Goal: Information Seeking & Learning: Check status

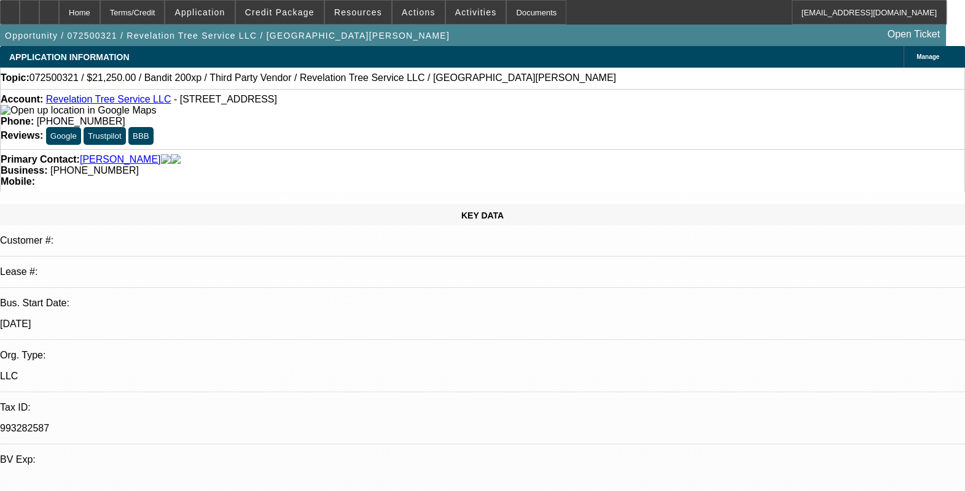
select select "0.15"
select select "2"
select select "0.1"
select select "0"
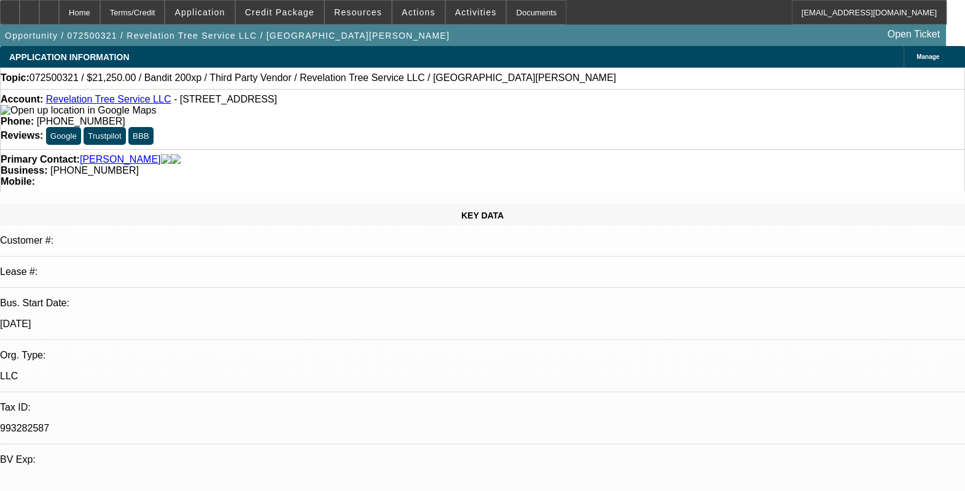
select select "0.1"
select select "0"
select select "0.1"
select select "0.15"
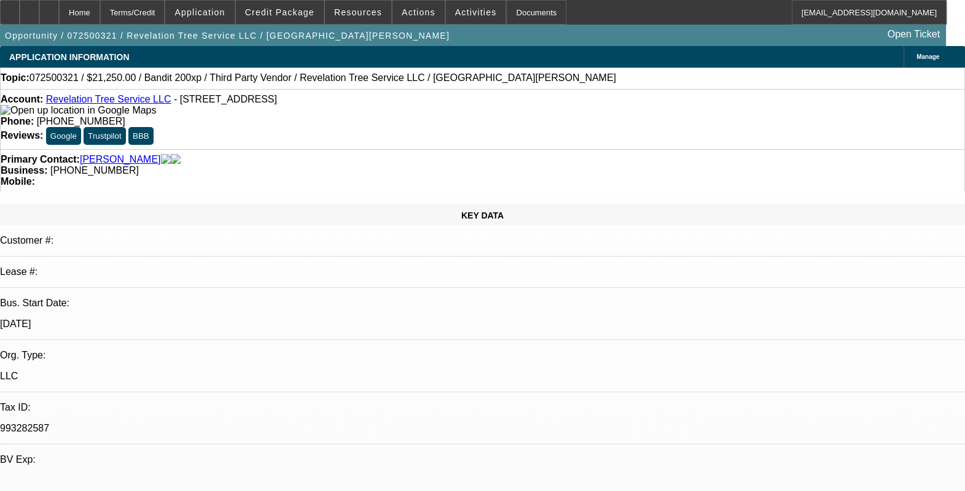
select select "2"
select select "0.1"
select select "1"
select select "2"
select select "4"
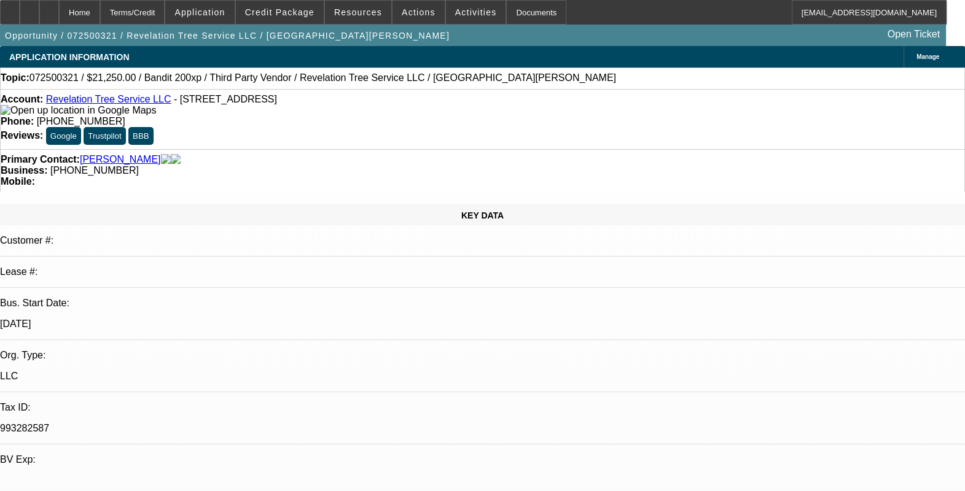
select select "1"
select select "4"
select select "1"
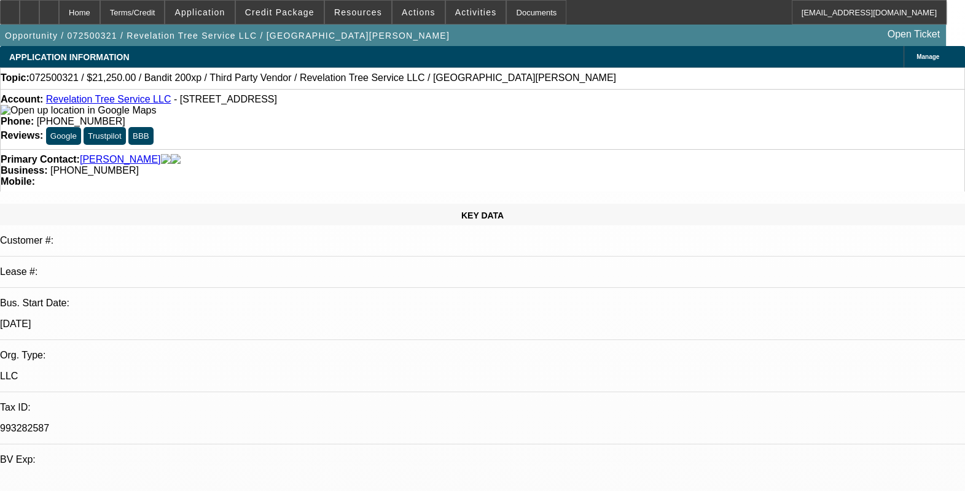
select select "4"
select select "1"
select select "2"
select select "4"
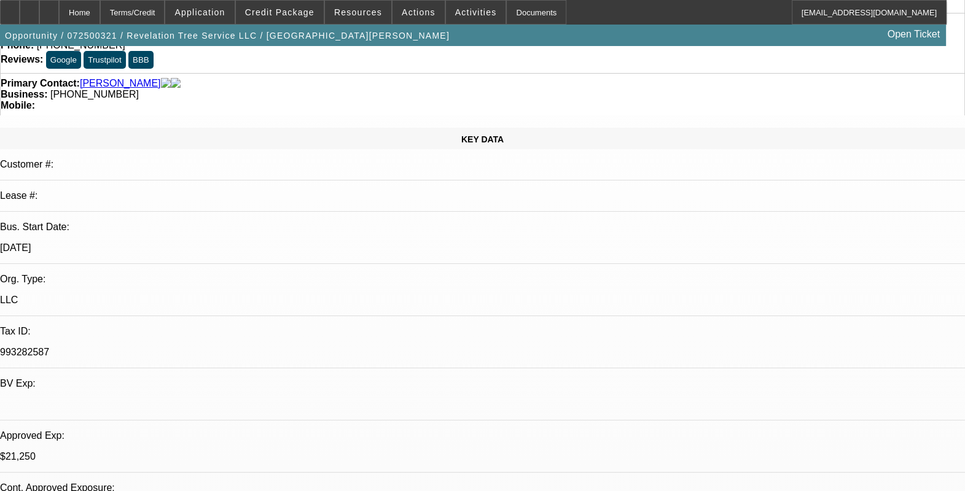
drag, startPoint x: 134, startPoint y: 160, endPoint x: 117, endPoint y: 158, distance: 16.6
click at [117, 243] on div "[DATE]" at bounding box center [482, 248] width 965 height 11
drag, startPoint x: 115, startPoint y: 156, endPoint x: 165, endPoint y: 157, distance: 50.4
click at [165, 243] on div "[DATE]" at bounding box center [482, 248] width 965 height 11
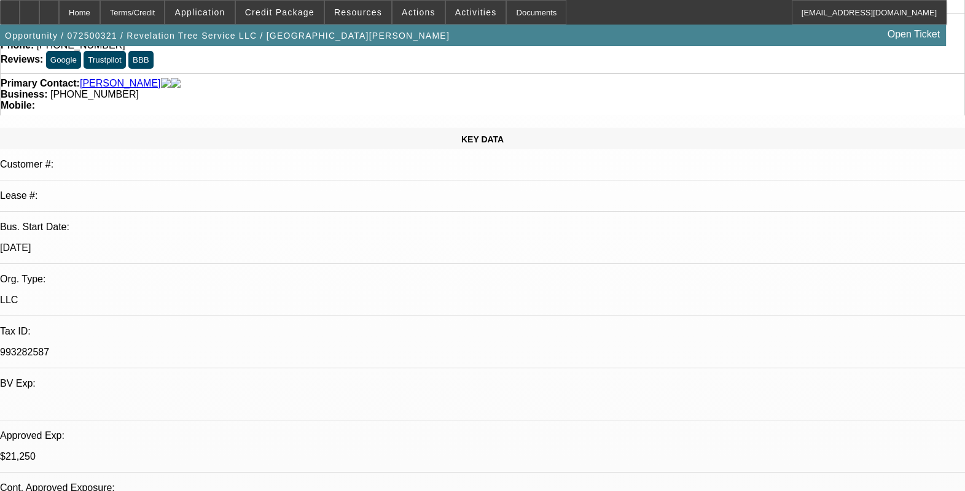
drag, startPoint x: 165, startPoint y: 157, endPoint x: 169, endPoint y: 164, distance: 8.2
click at [169, 243] on div "[DATE]" at bounding box center [482, 248] width 965 height 11
click at [154, 243] on p "[DATE]" at bounding box center [482, 248] width 965 height 11
drag, startPoint x: 154, startPoint y: 160, endPoint x: 100, endPoint y: 155, distance: 54.3
click at [100, 222] on div "Bus. Start Date: [DATE]" at bounding box center [482, 243] width 965 height 42
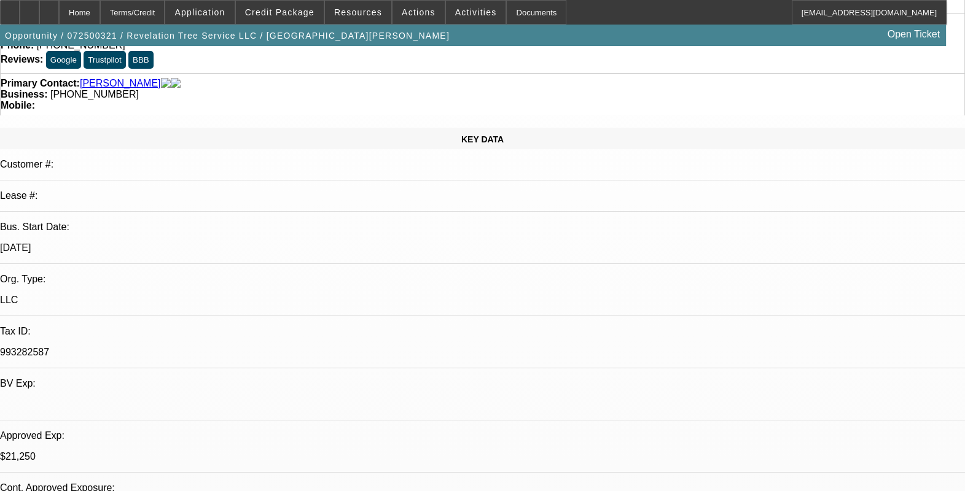
drag, startPoint x: 102, startPoint y: 155, endPoint x: 352, endPoint y: 236, distance: 262.6
drag, startPoint x: 156, startPoint y: 160, endPoint x: 111, endPoint y: 152, distance: 45.5
click at [111, 222] on div "Bus. Start Date: [DATE]" at bounding box center [482, 243] width 965 height 42
drag, startPoint x: 111, startPoint y: 152, endPoint x: 221, endPoint y: 191, distance: 116.2
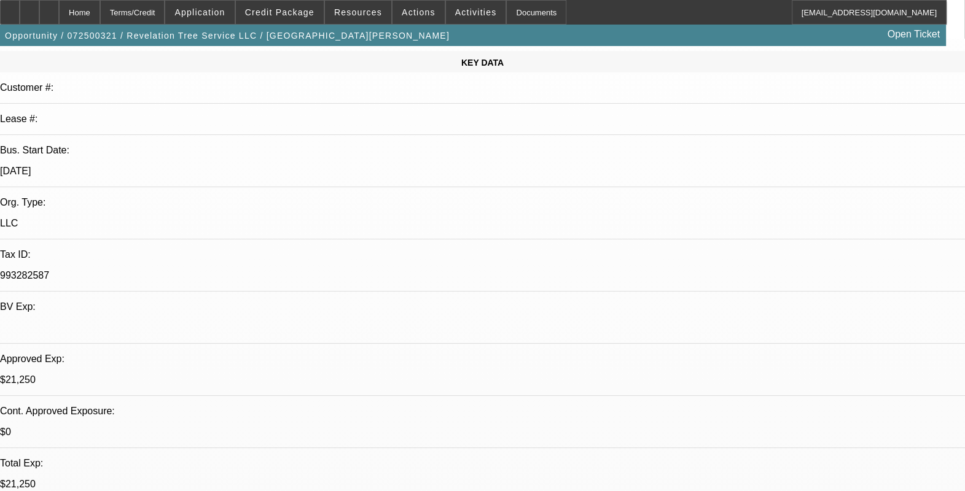
drag, startPoint x: 246, startPoint y: 394, endPoint x: 219, endPoint y: 397, distance: 27.1
drag, startPoint x: 219, startPoint y: 397, endPoint x: 297, endPoint y: 412, distance: 79.4
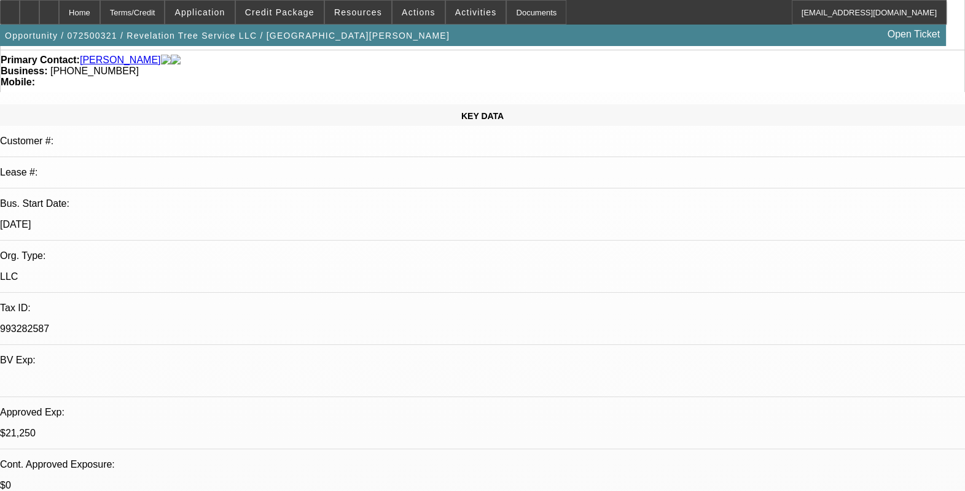
scroll to position [76, 0]
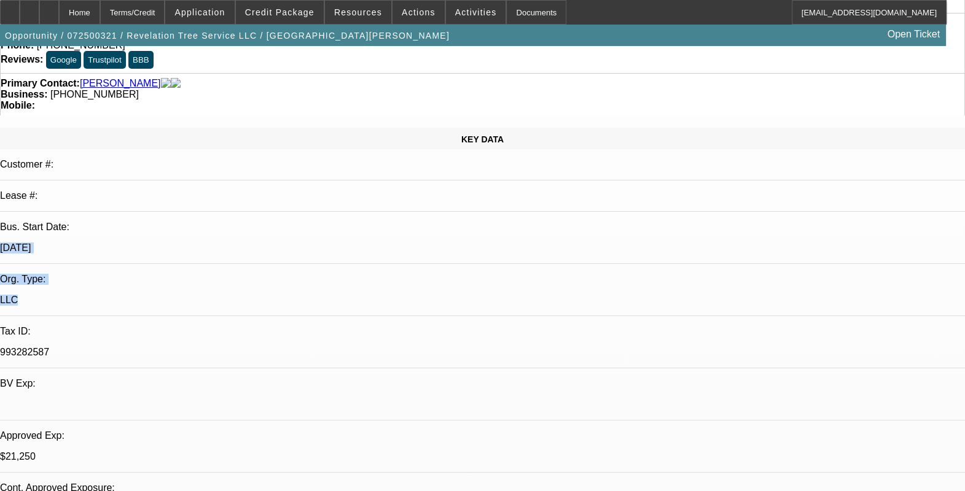
drag, startPoint x: 175, startPoint y: 166, endPoint x: 102, endPoint y: 159, distance: 73.4
click at [102, 159] on div "KEY DATA Customer #: Lease #: Bus. Start Date: [DATE] Org. Type: LLC Tax ID: 99…" at bounding box center [482, 408] width 965 height 561
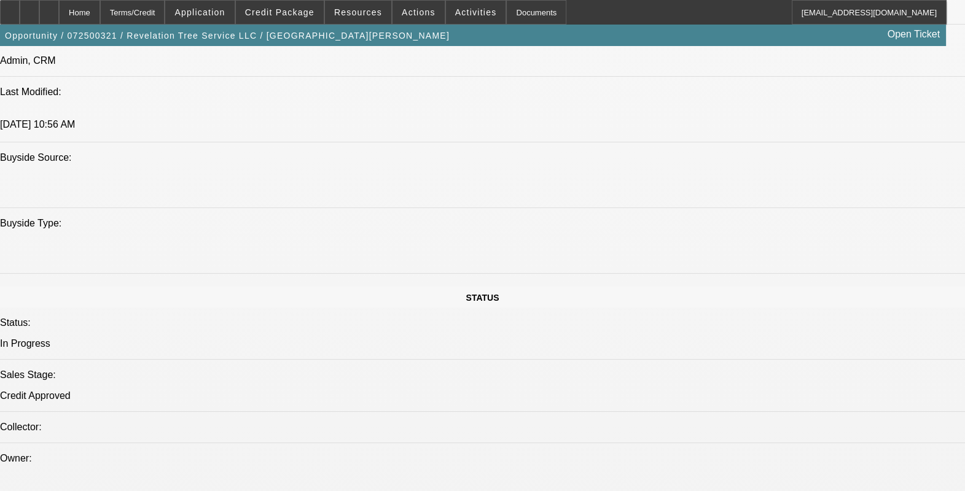
scroll to position [1074, 0]
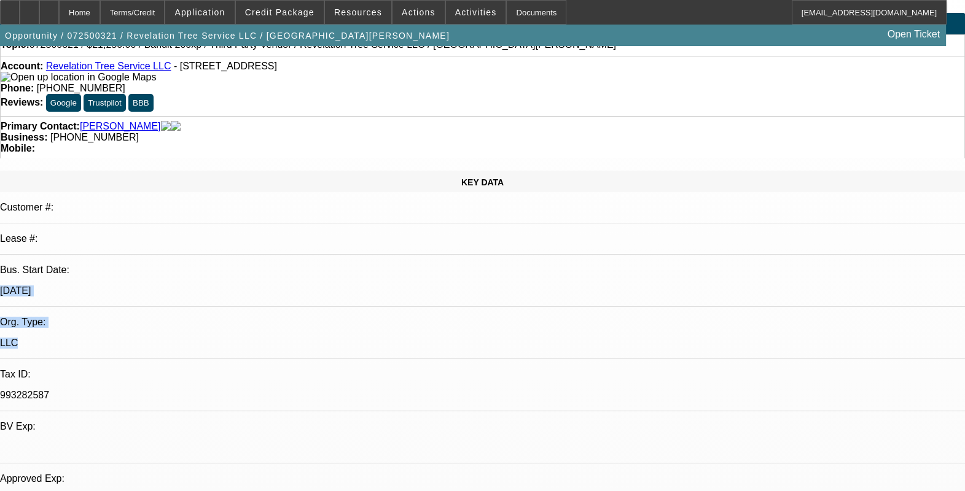
scroll to position [0, 0]
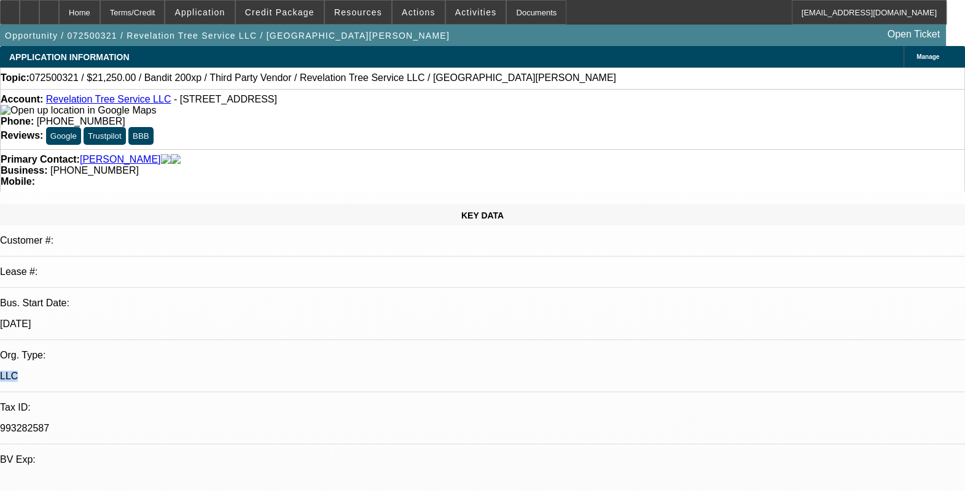
drag, startPoint x: 156, startPoint y: 249, endPoint x: 136, endPoint y: 246, distance: 20.5
click at [129, 371] on div "LLC" at bounding box center [482, 376] width 965 height 11
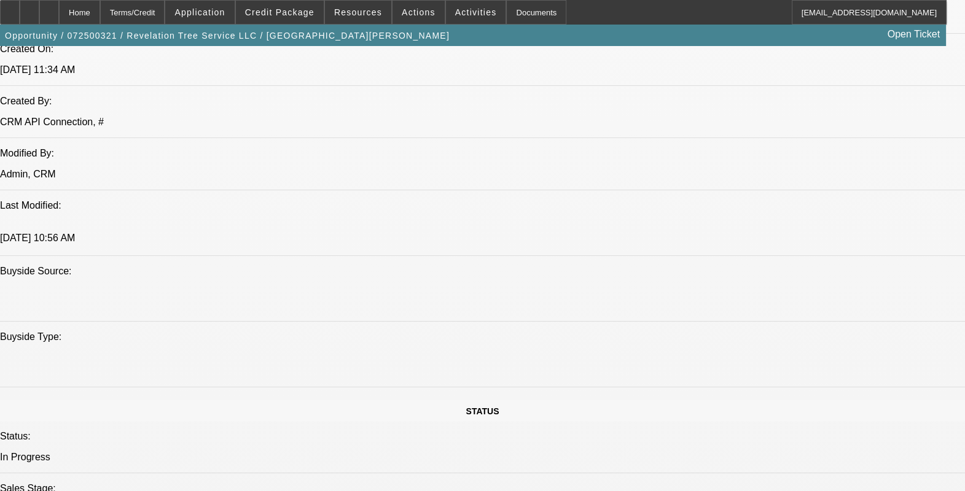
scroll to position [998, 0]
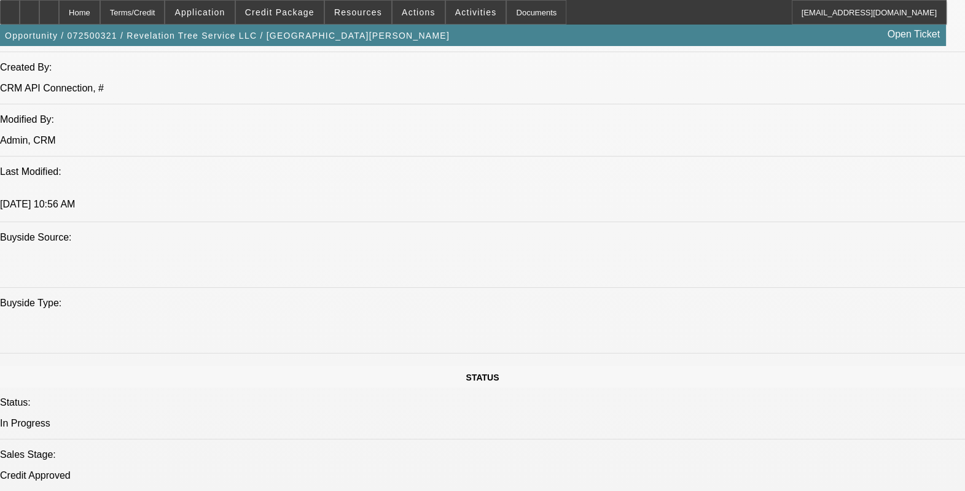
drag, startPoint x: 313, startPoint y: 450, endPoint x: 279, endPoint y: 451, distance: 33.8
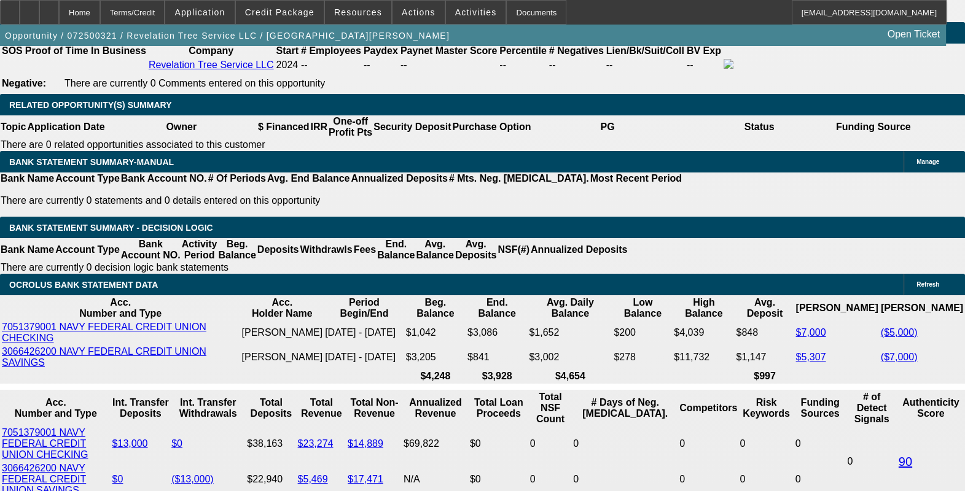
scroll to position [1996, 0]
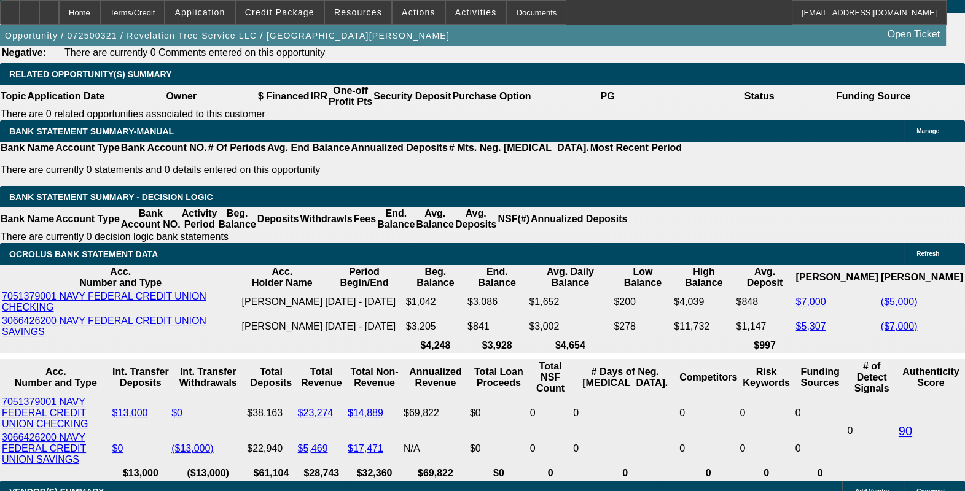
drag, startPoint x: 233, startPoint y: 378, endPoint x: 250, endPoint y: 378, distance: 17.2
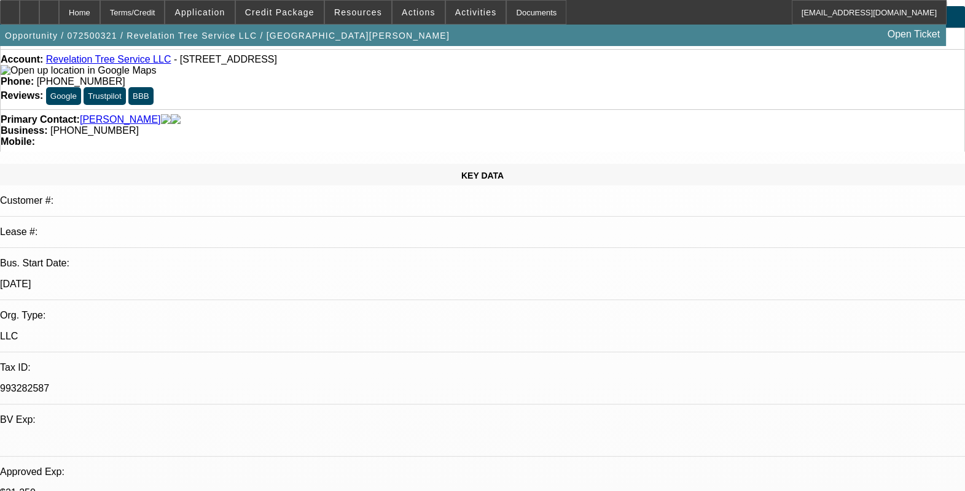
scroll to position [0, 0]
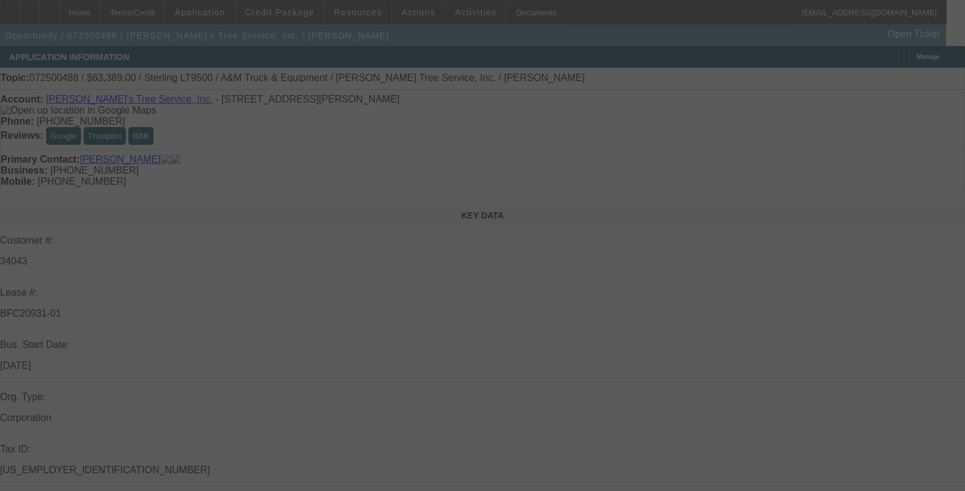
select select "0"
select select "2"
select select "0.1"
select select "0"
select select "2"
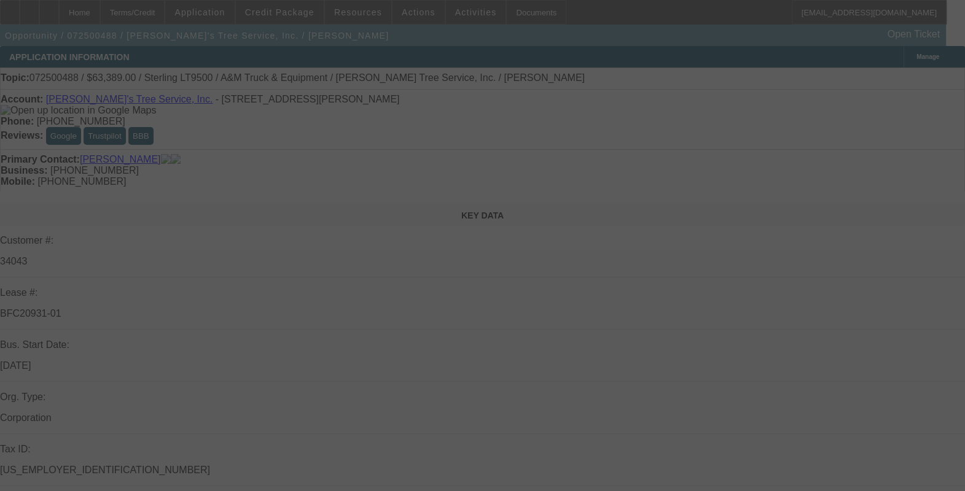
select select "0.1"
select select "0"
select select "2"
select select "0.1"
select select "0"
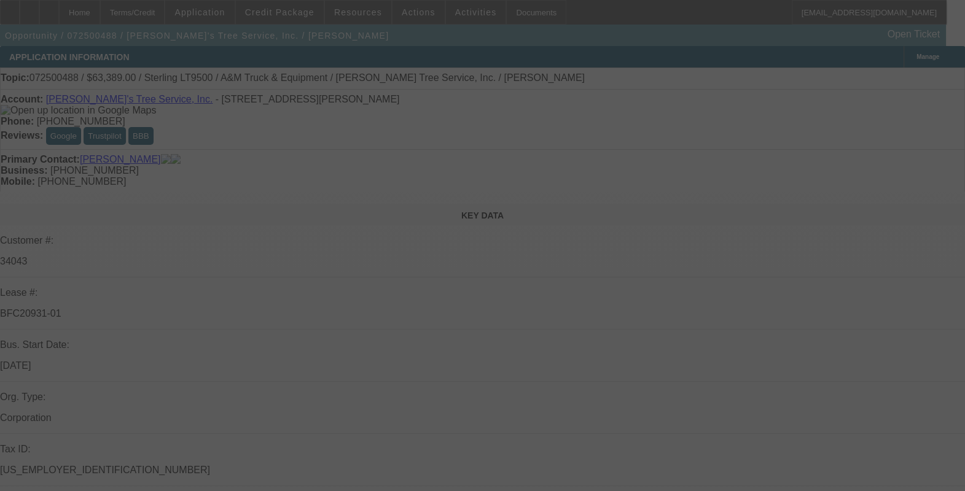
select select "2"
select select "0.1"
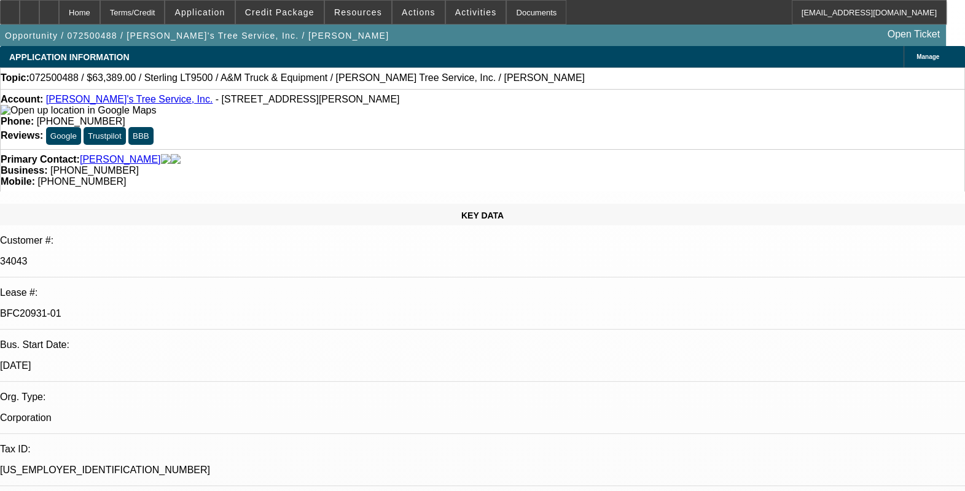
select select "1"
select select "2"
select select "4"
select select "1"
select select "2"
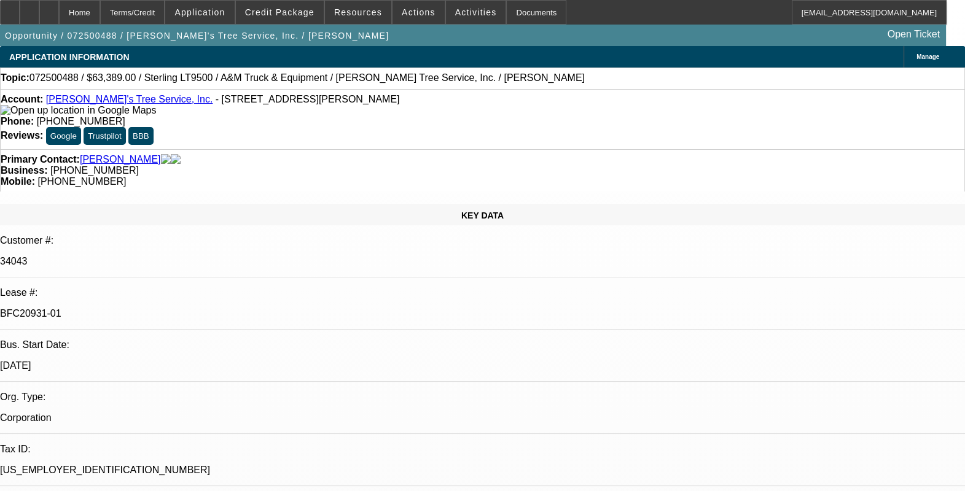
select select "4"
select select "1"
select select "2"
select select "4"
select select "1"
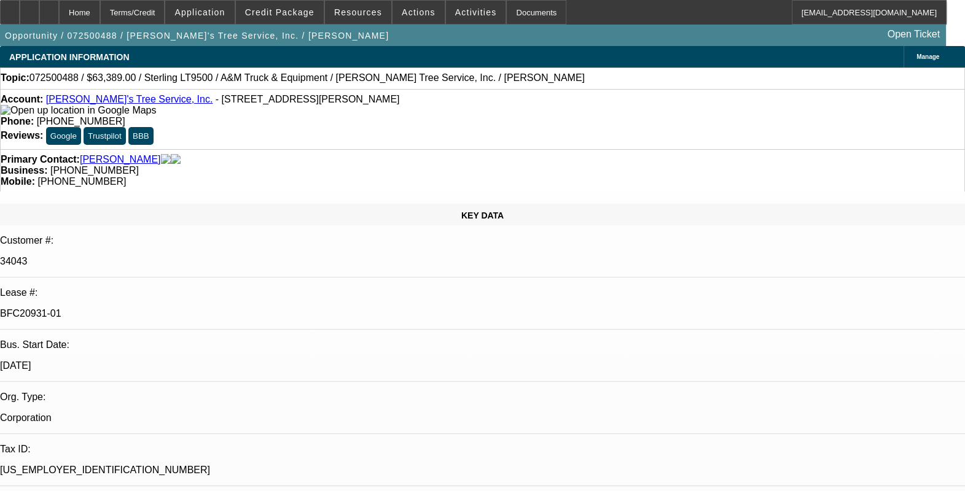
select select "2"
select select "4"
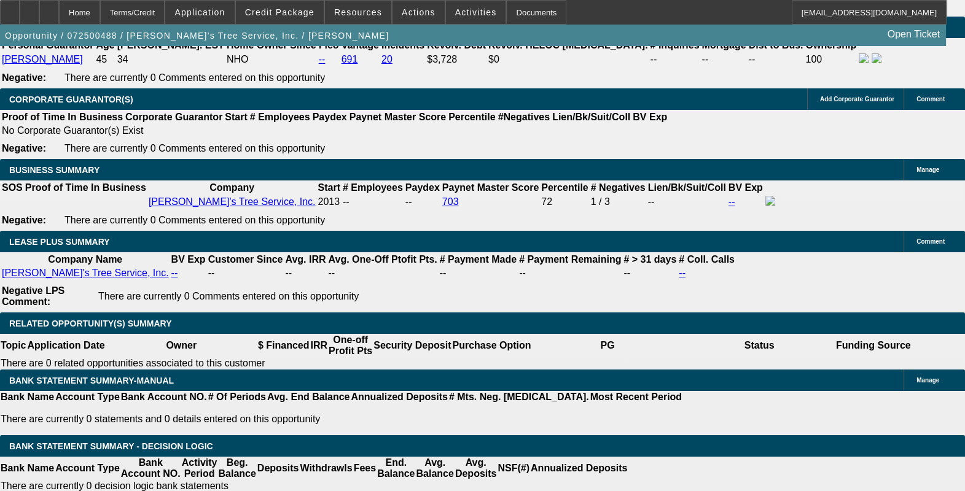
scroll to position [2072, 0]
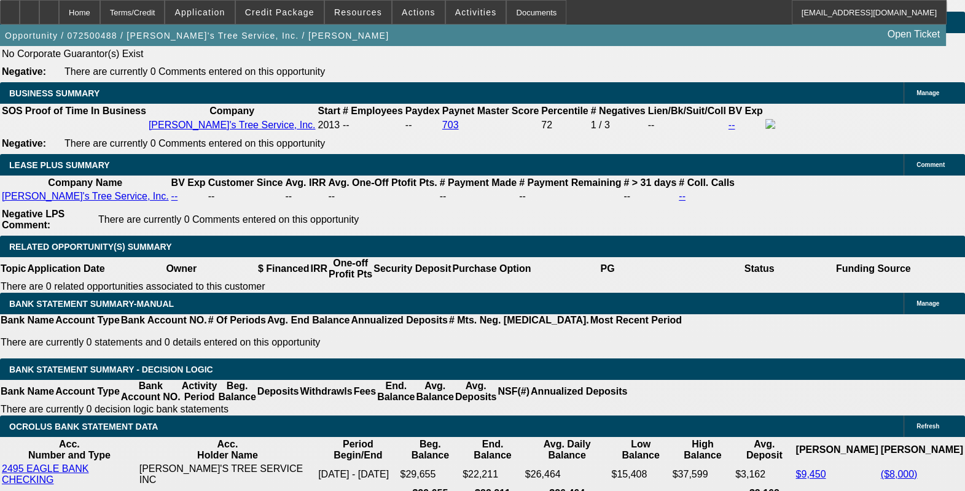
drag, startPoint x: 205, startPoint y: 439, endPoint x: 265, endPoint y: 445, distance: 59.9
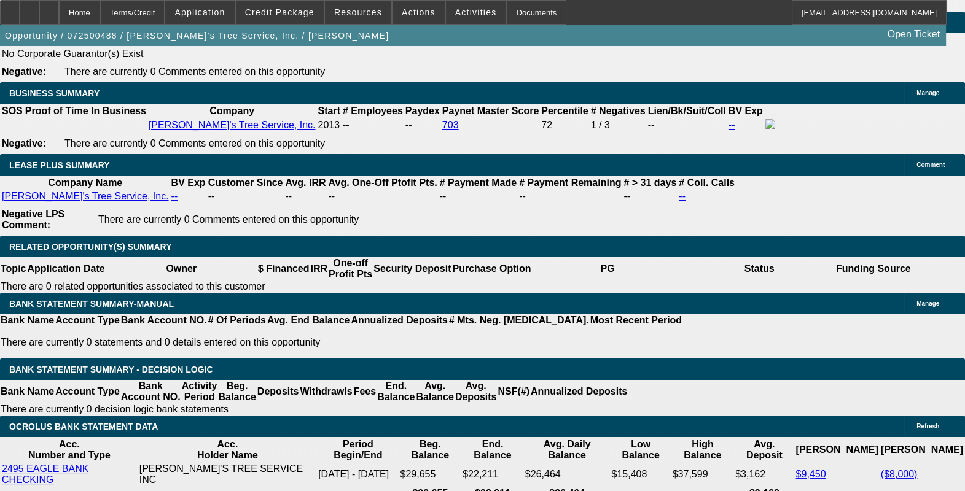
drag, startPoint x: 784, startPoint y: 464, endPoint x: 898, endPoint y: 463, distance: 114.3
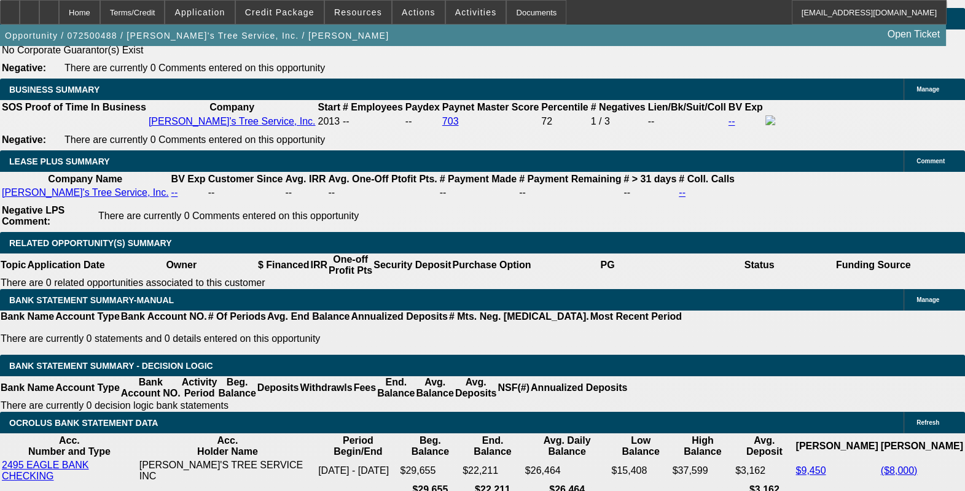
drag, startPoint x: 912, startPoint y: 442, endPoint x: 941, endPoint y: 445, distance: 29.0
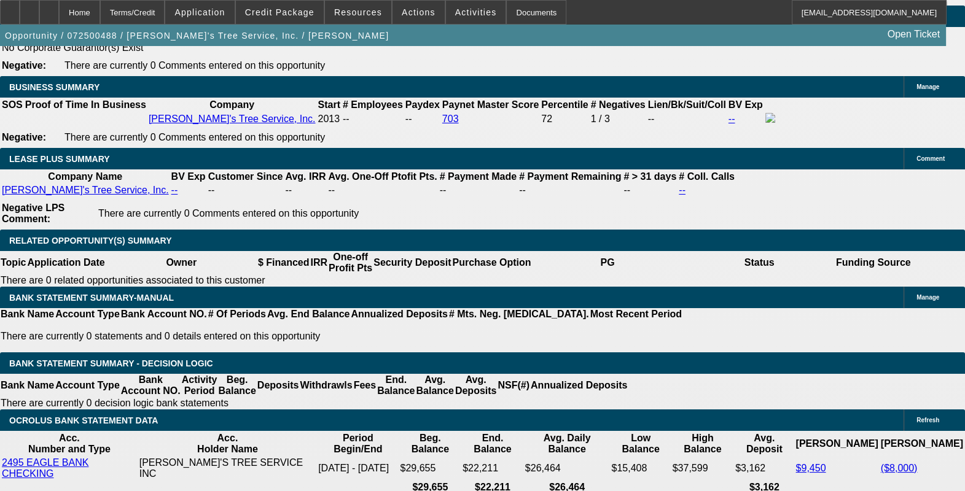
drag, startPoint x: 765, startPoint y: 229, endPoint x: 769, endPoint y: 243, distance: 14.2
drag, startPoint x: 769, startPoint y: 243, endPoint x: 777, endPoint y: 256, distance: 15.2
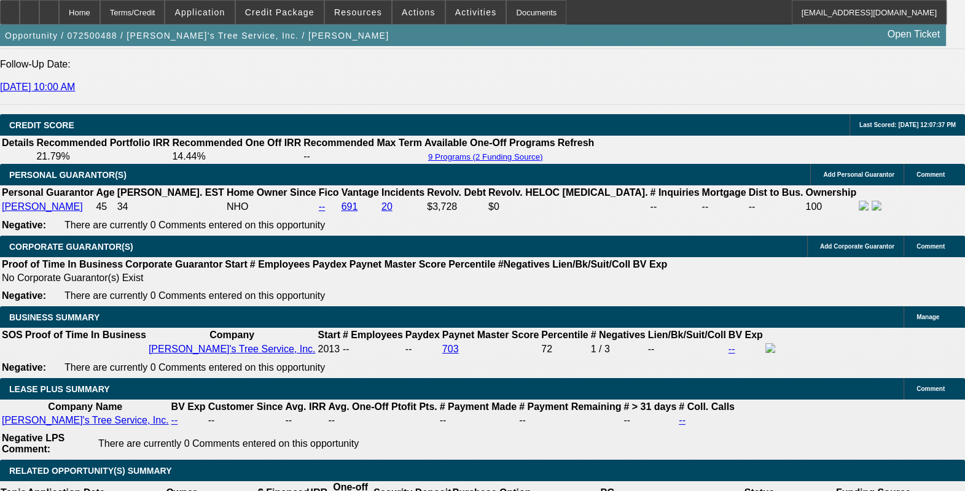
scroll to position [1925, 0]
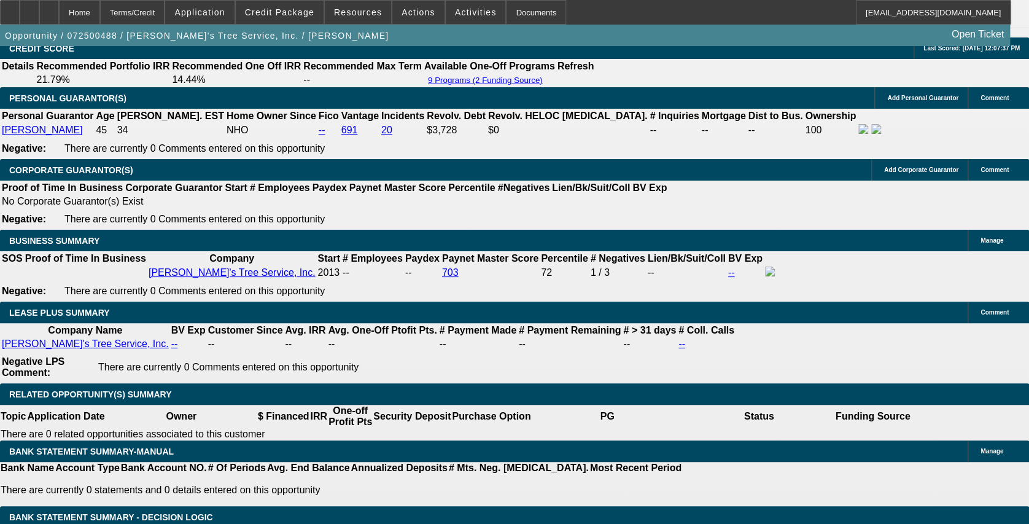
scroll to position [0, 0]
drag, startPoint x: 855, startPoint y: 154, endPoint x: 862, endPoint y: 164, distance: 12.4
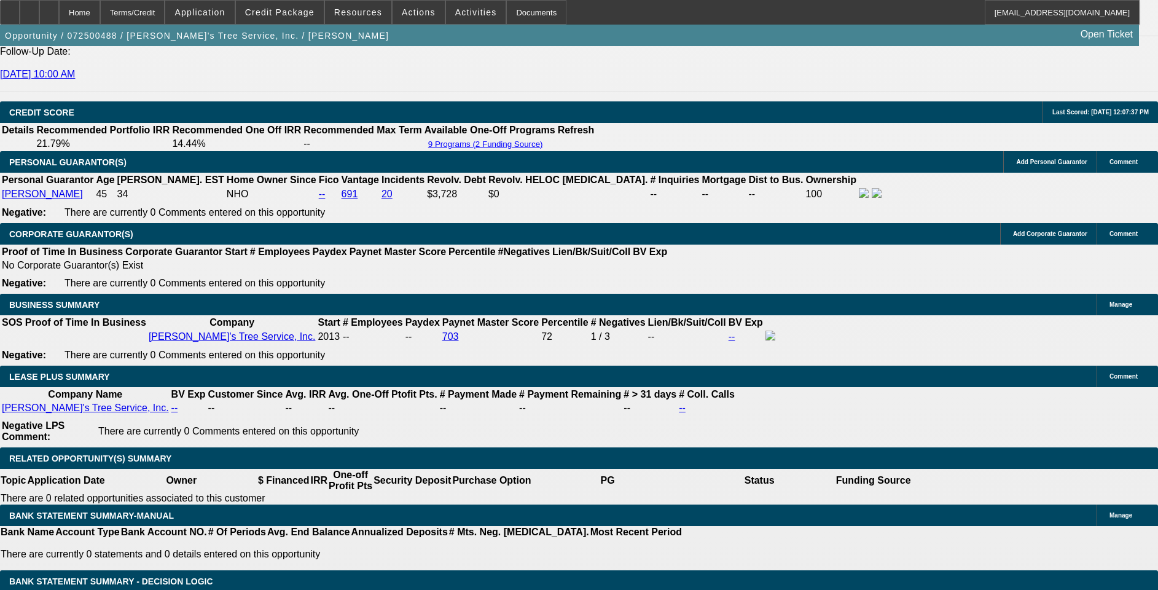
scroll to position [1833, 0]
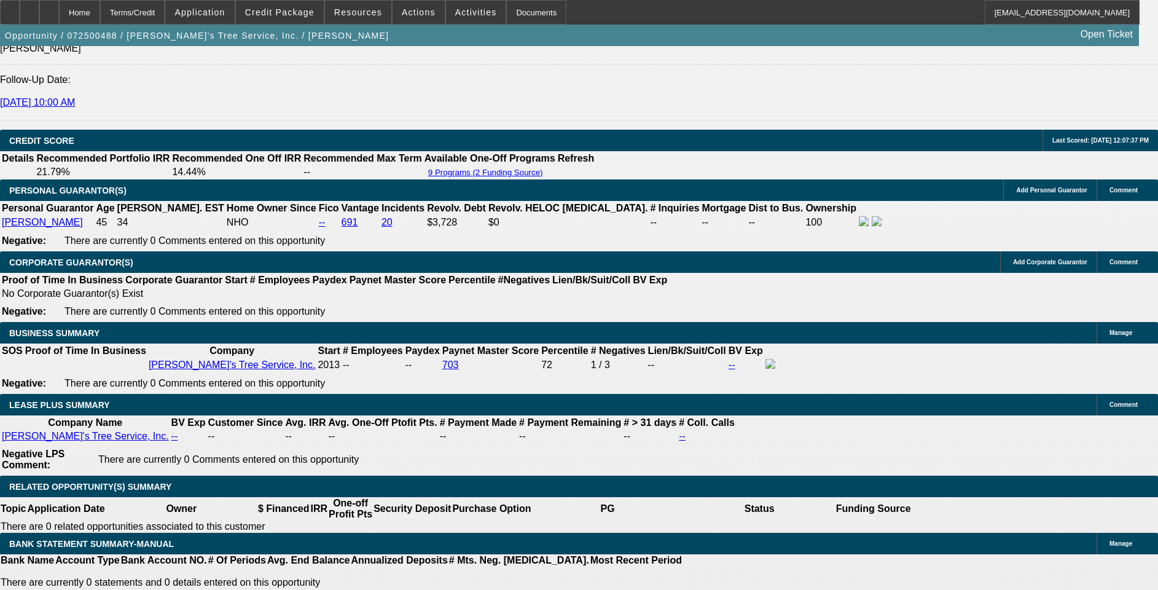
drag, startPoint x: 806, startPoint y: 412, endPoint x: 880, endPoint y: 432, distance: 76.4
drag, startPoint x: 880, startPoint y: 432, endPoint x: 889, endPoint y: 432, distance: 9.2
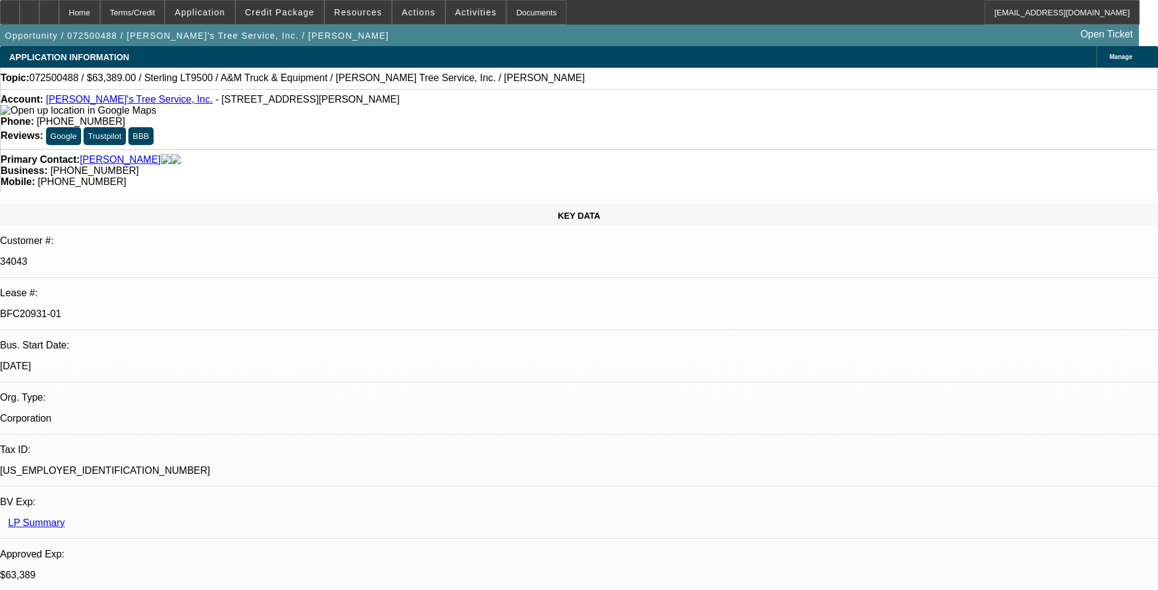
drag, startPoint x: 175, startPoint y: 144, endPoint x: 71, endPoint y: 130, distance: 105.3
click at [57, 154] on div "Primary Contact: Son, Robert" at bounding box center [579, 159] width 1157 height 11
drag, startPoint x: 71, startPoint y: 130, endPoint x: 246, endPoint y: 137, distance: 175.8
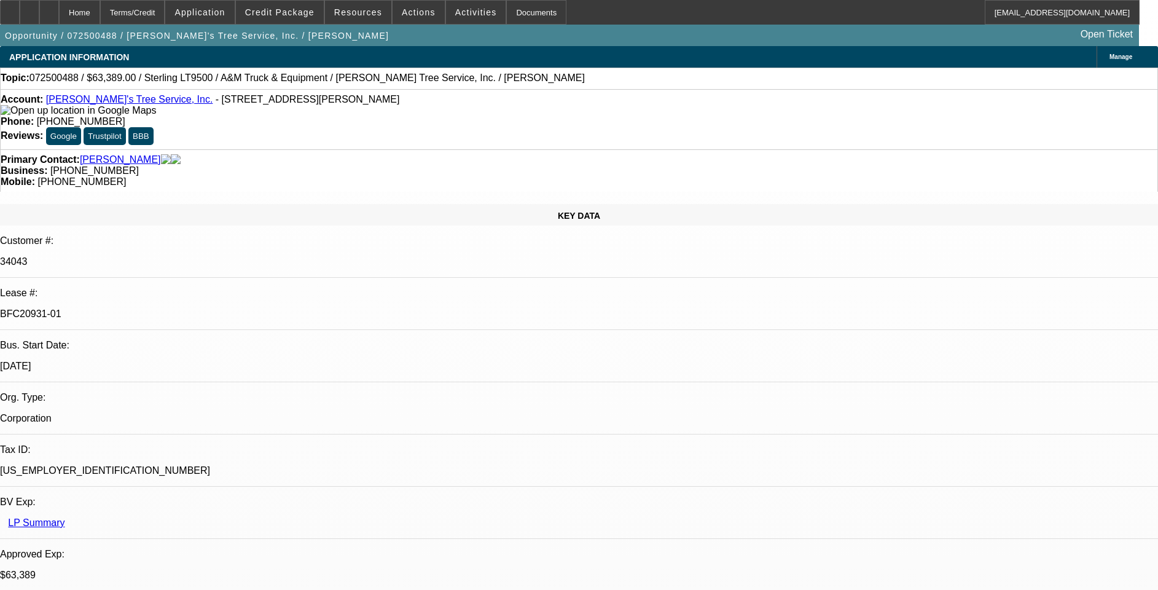
click at [244, 154] on div "Primary Contact: Son, Robert" at bounding box center [579, 159] width 1157 height 11
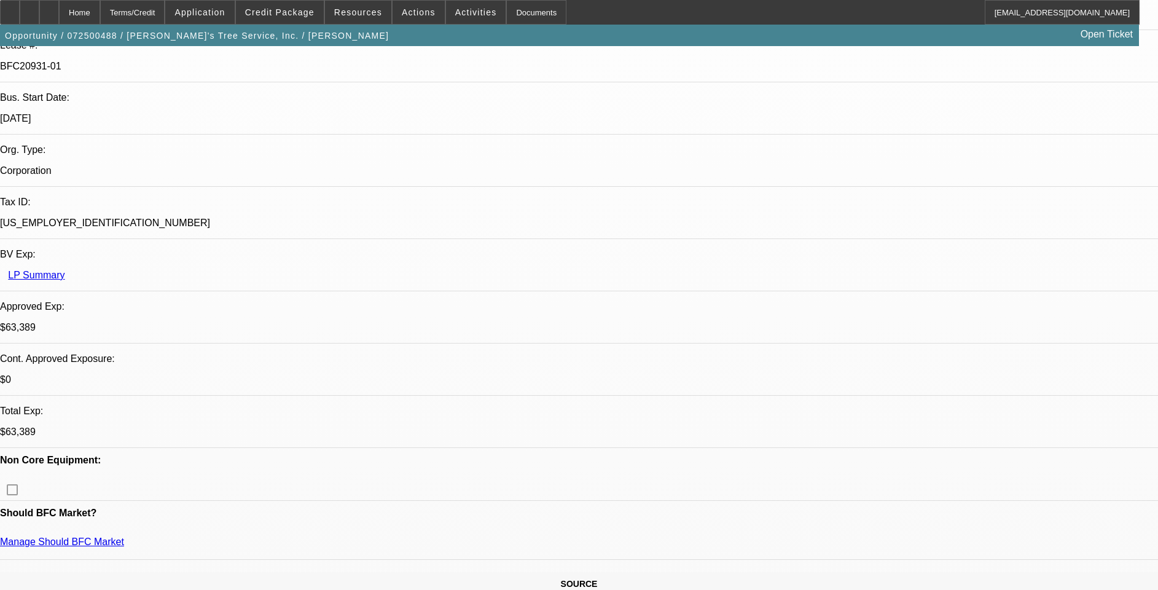
scroll to position [276, 0]
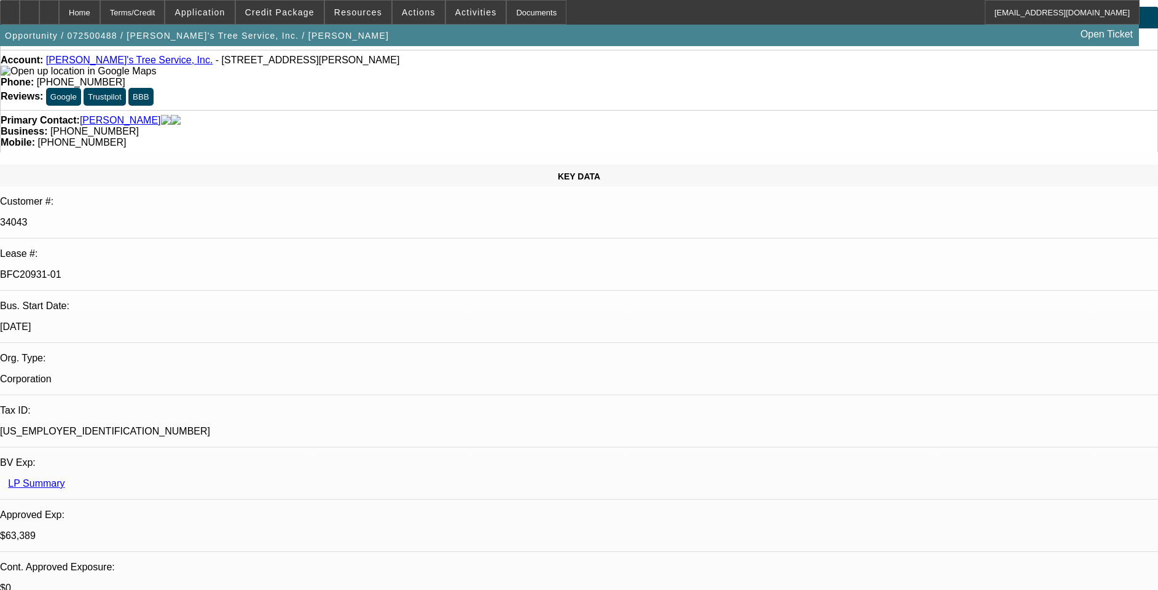
scroll to position [0, 0]
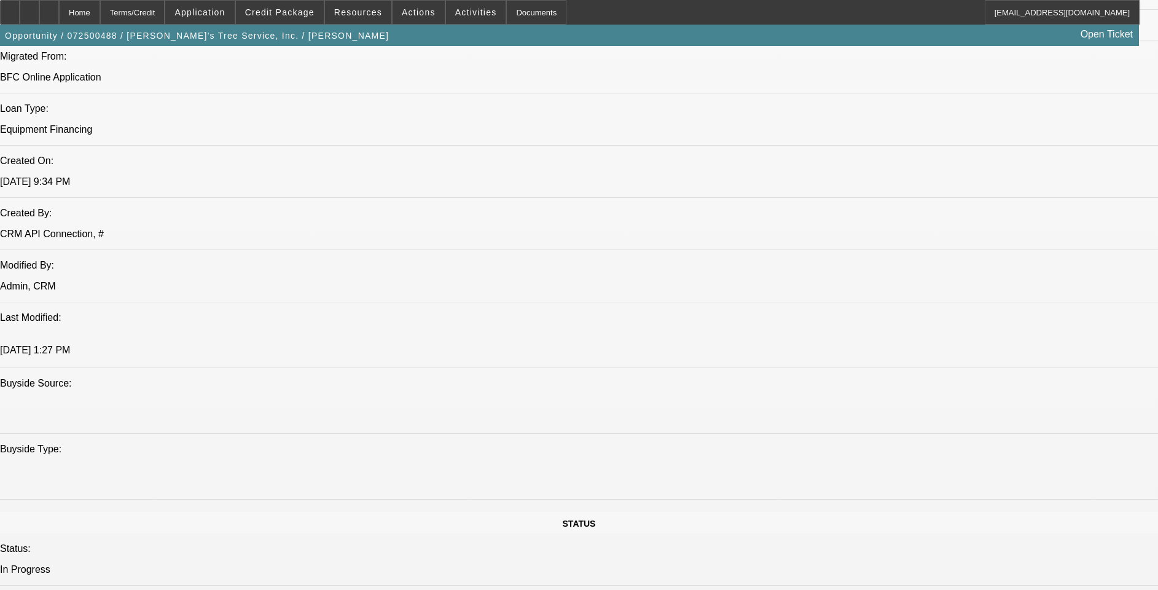
scroll to position [1290, 0]
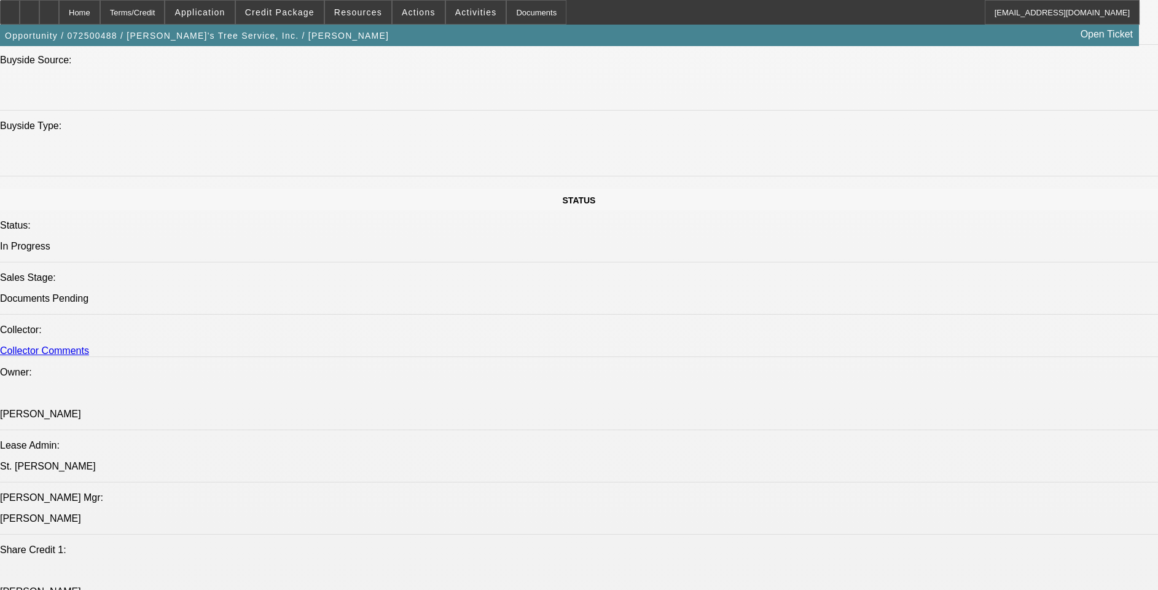
drag, startPoint x: 82, startPoint y: 480, endPoint x: 468, endPoint y: 486, distance: 386.4
drag, startPoint x: 471, startPoint y: 485, endPoint x: 141, endPoint y: 506, distance: 330.5
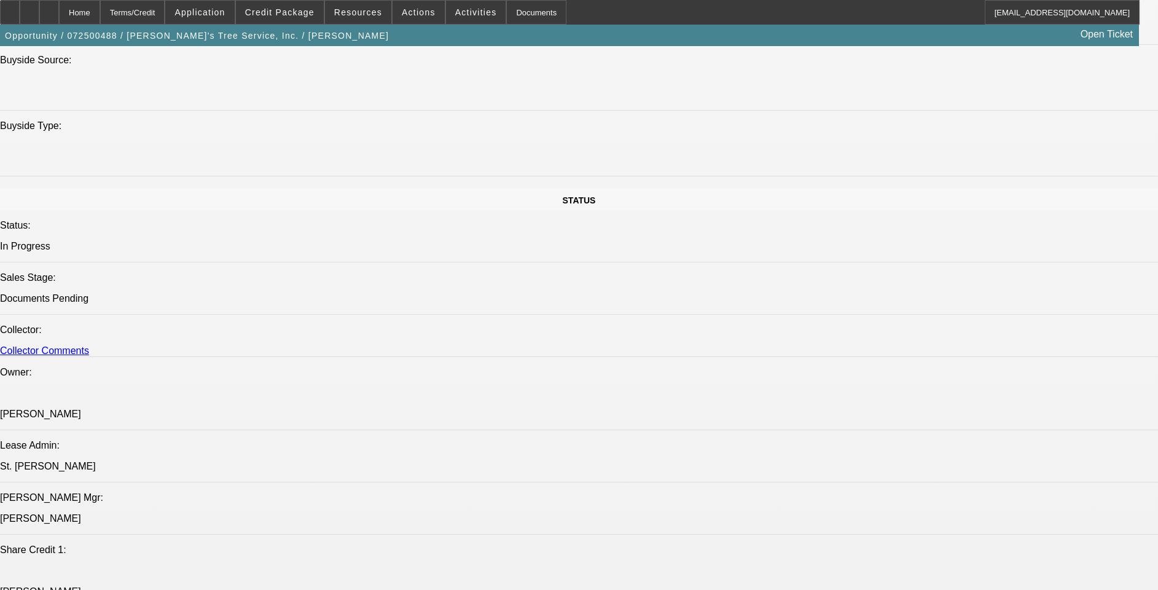
drag, startPoint x: 469, startPoint y: 483, endPoint x: 508, endPoint y: 506, distance: 45.7
drag, startPoint x: 508, startPoint y: 506, endPoint x: 353, endPoint y: 516, distance: 155.1
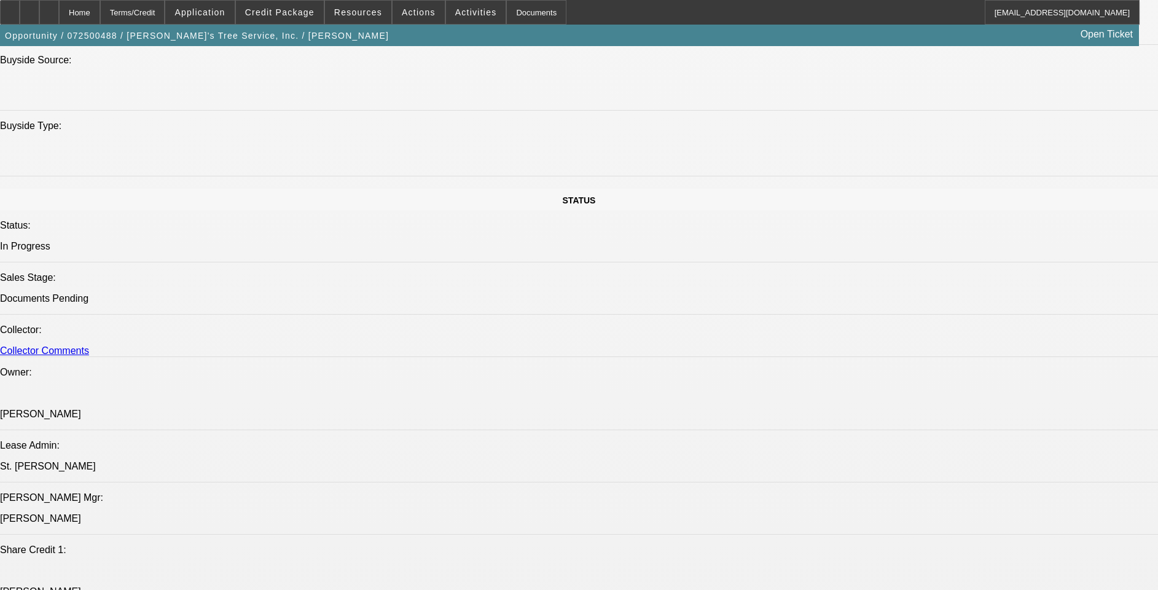
drag, startPoint x: 91, startPoint y: 491, endPoint x: 466, endPoint y: 490, distance: 375.3
drag, startPoint x: 466, startPoint y: 490, endPoint x: 561, endPoint y: 509, distance: 96.5
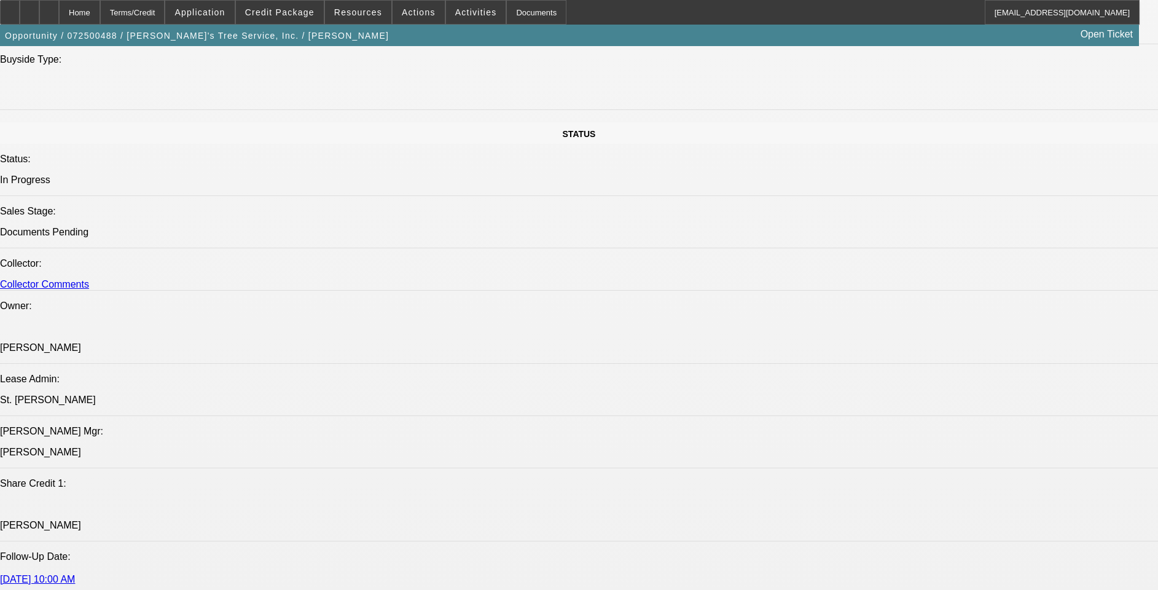
scroll to position [1474, 0]
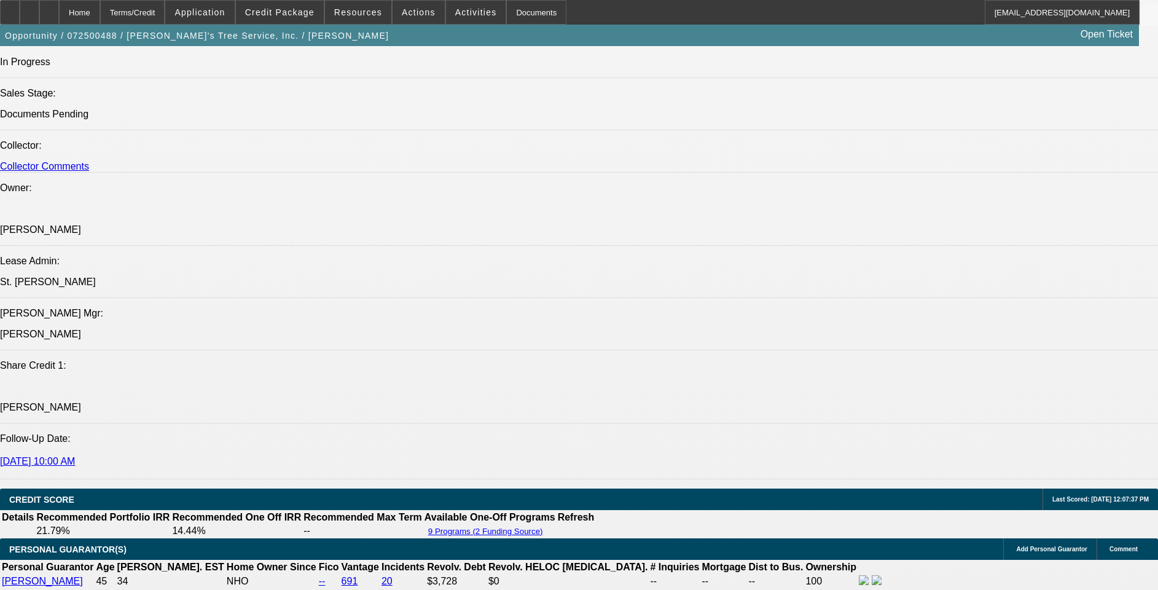
drag, startPoint x: 338, startPoint y: 303, endPoint x: 348, endPoint y: 305, distance: 9.9
drag, startPoint x: 348, startPoint y: 305, endPoint x: 308, endPoint y: 306, distance: 40.6
drag, startPoint x: 308, startPoint y: 306, endPoint x: 471, endPoint y: 299, distance: 162.9
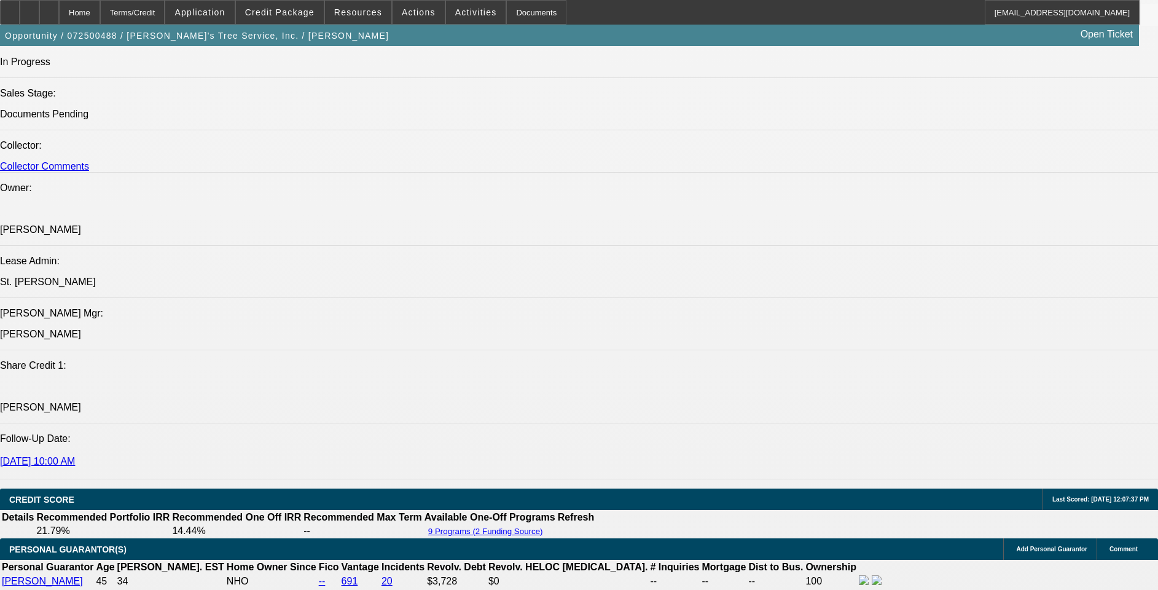
drag, startPoint x: 654, startPoint y: 330, endPoint x: 460, endPoint y: 316, distance: 194.0
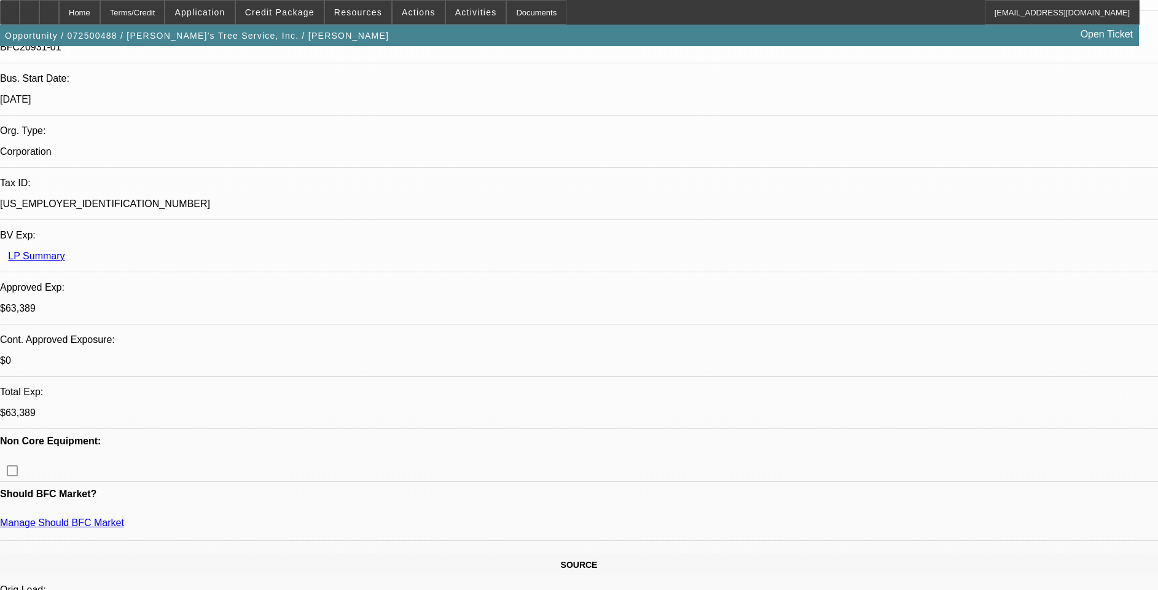
scroll to position [0, 0]
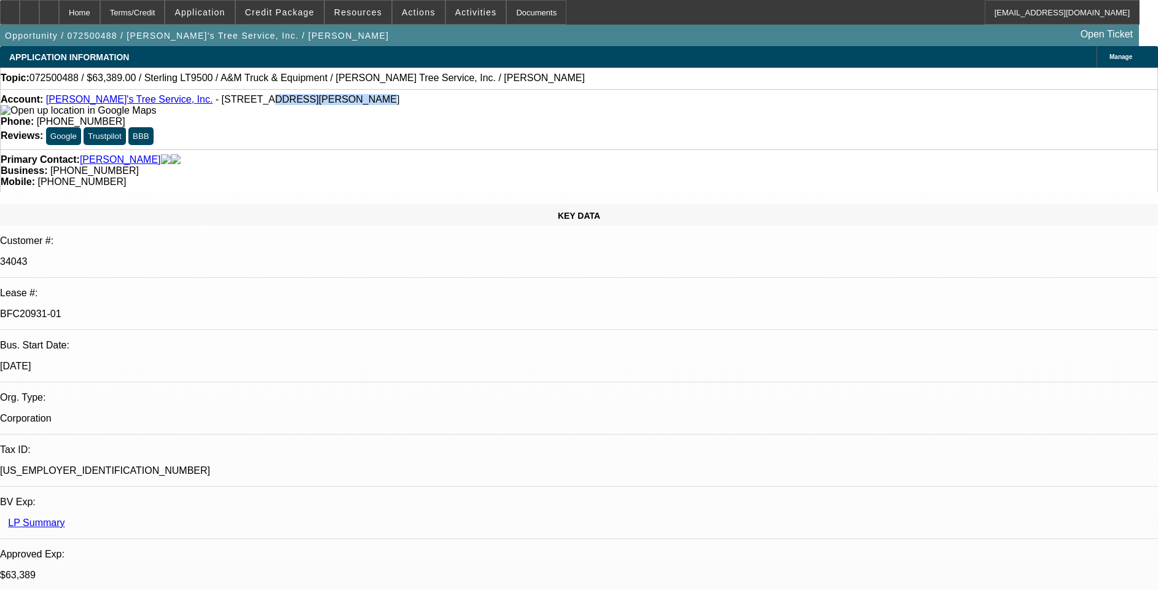
drag, startPoint x: 270, startPoint y: 103, endPoint x: 199, endPoint y: 103, distance: 71.3
click at [216, 103] on span "- 65 Dill Rd, Drasco, AR 72530" at bounding box center [308, 99] width 184 height 10
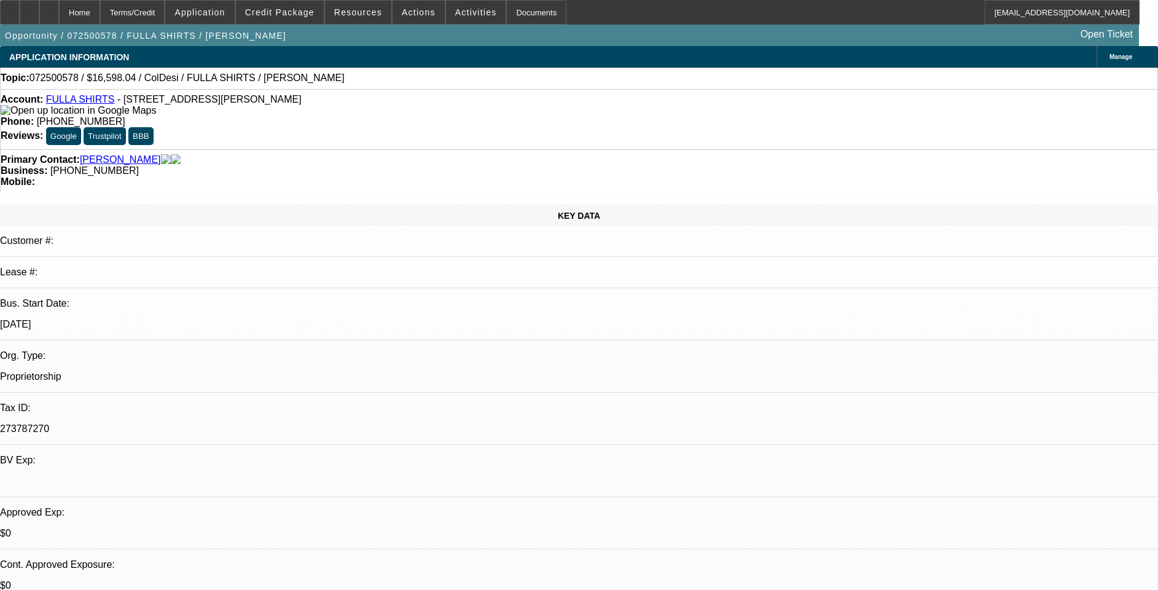
select select "0"
select select "2"
select select "0.1"
select select "1"
select select "2"
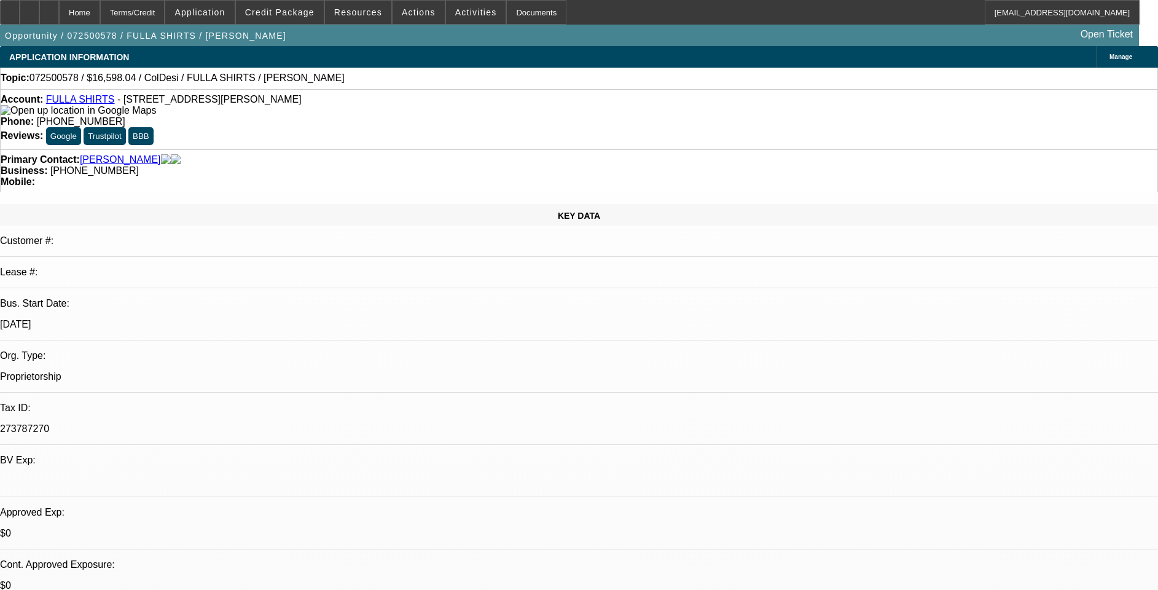
select select "4"
drag, startPoint x: 864, startPoint y: 177, endPoint x: 819, endPoint y: 114, distance: 77.4
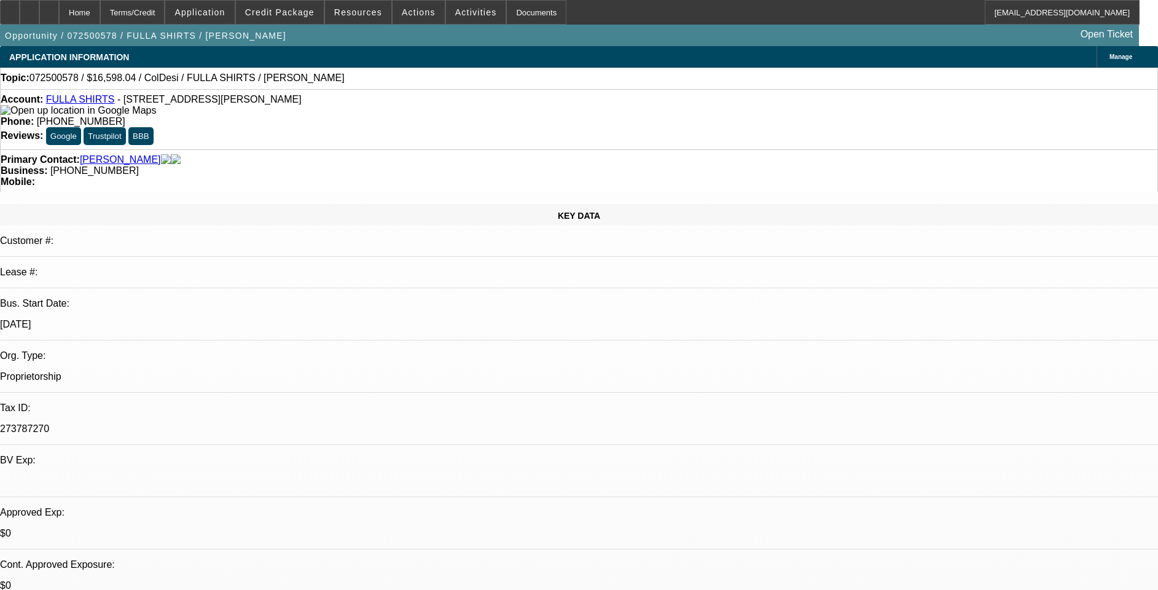
drag, startPoint x: 833, startPoint y: 134, endPoint x: 1015, endPoint y: 103, distance: 185.0
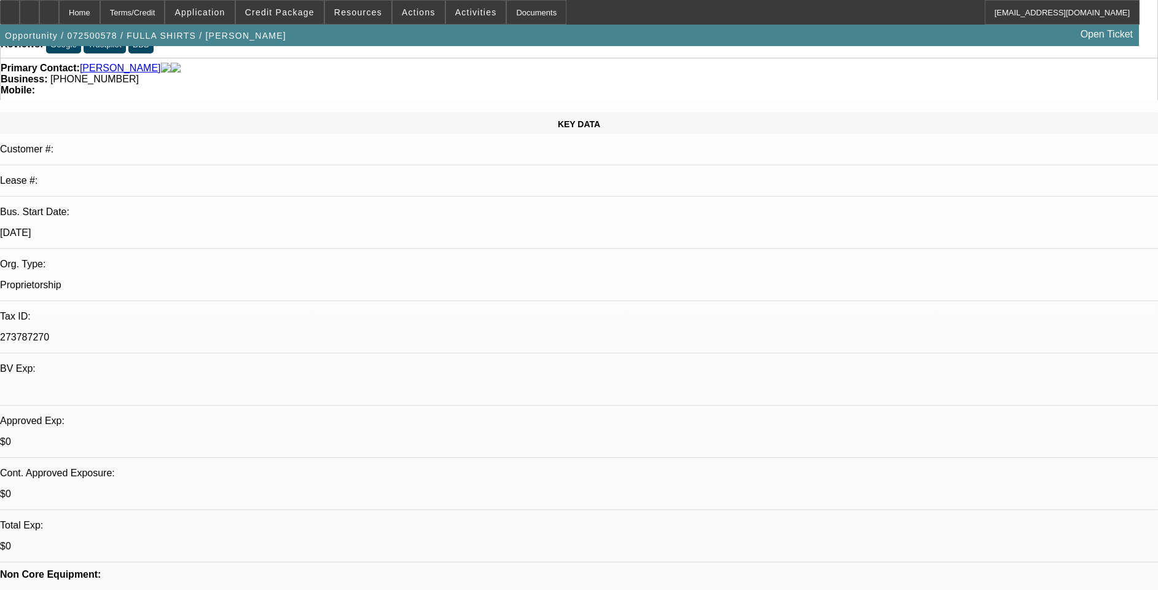
scroll to position [276, 0]
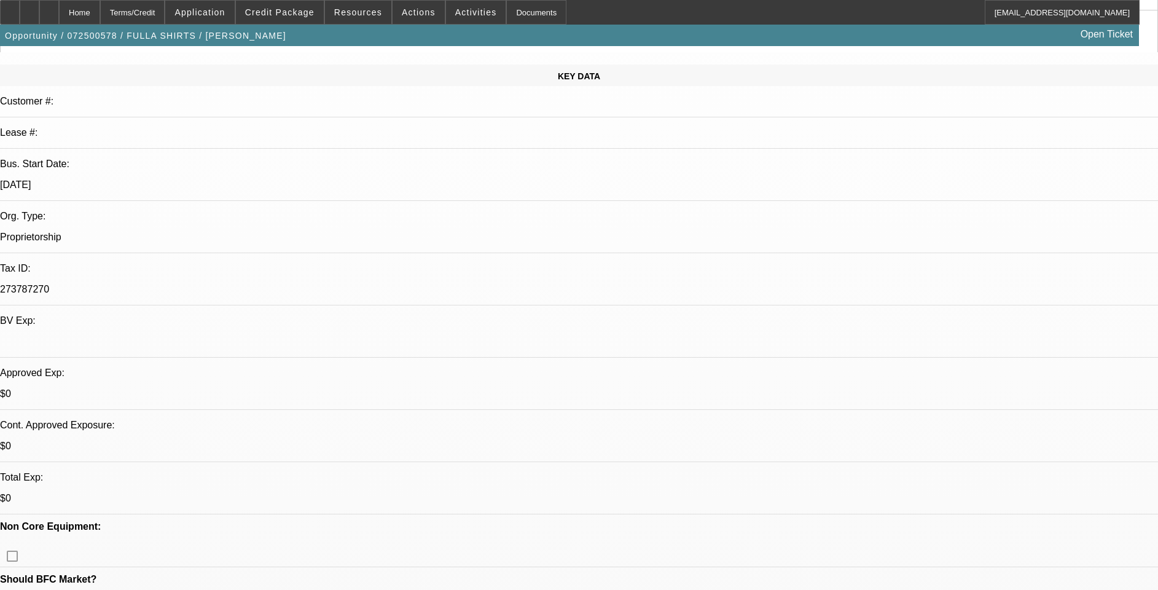
scroll to position [0, 0]
